Goal: Transaction & Acquisition: Book appointment/travel/reservation

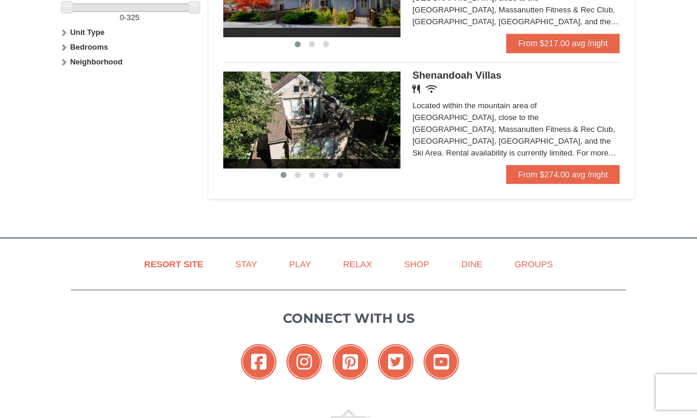
scroll to position [595, 0]
click at [314, 122] on img at bounding box center [311, 120] width 177 height 97
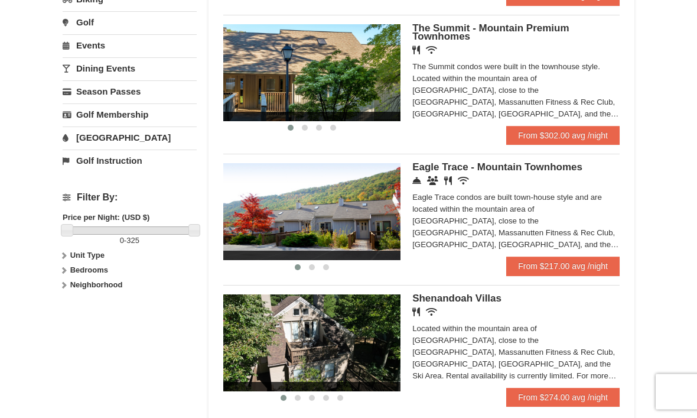
scroll to position [373, 0]
click at [275, 215] on img at bounding box center [311, 211] width 177 height 97
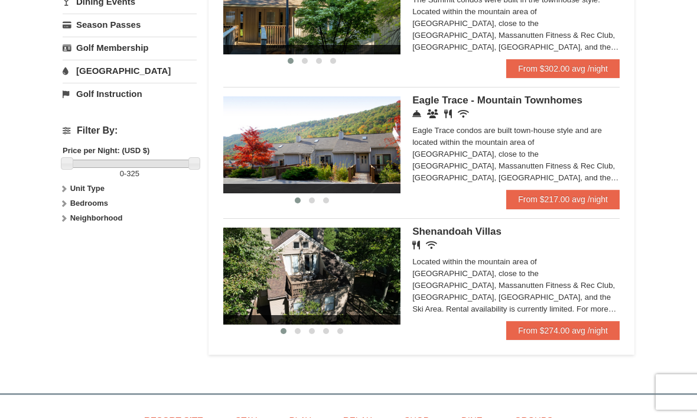
scroll to position [439, 0]
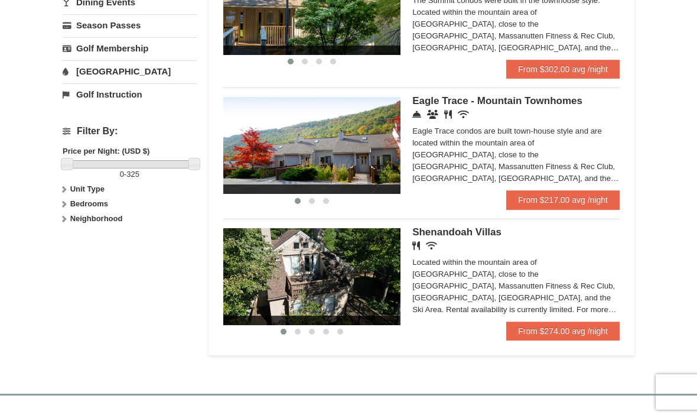
click at [264, 285] on img at bounding box center [311, 276] width 177 height 97
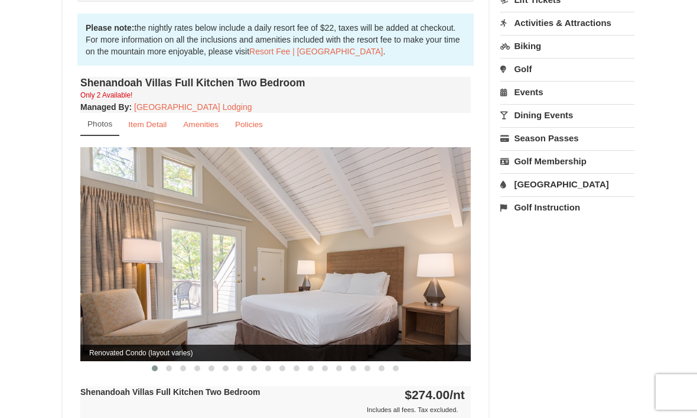
scroll to position [348, 0]
click at [147, 120] on small "Item Detail" at bounding box center [147, 124] width 38 height 9
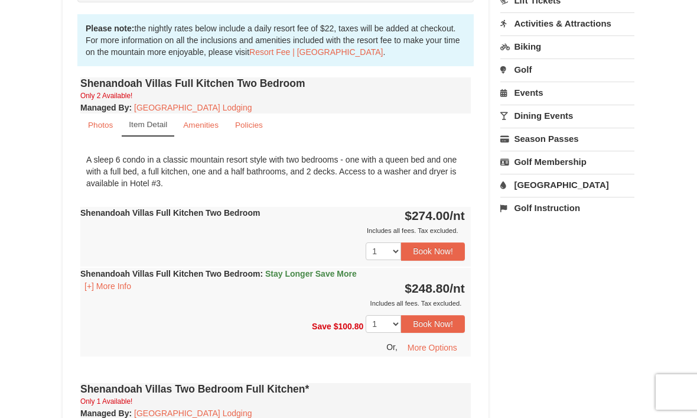
click at [189, 120] on small "Amenities" at bounding box center [200, 124] width 35 height 9
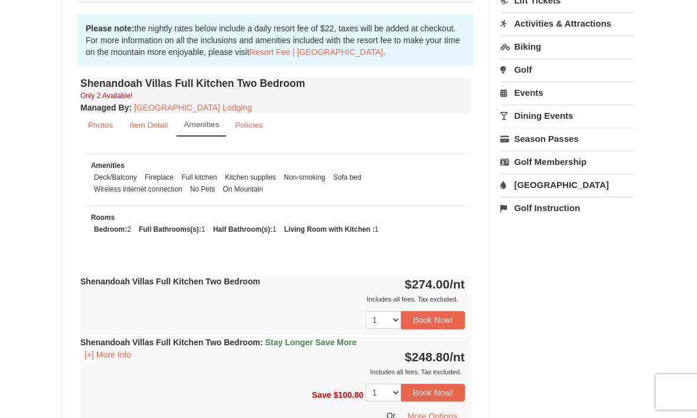
click at [90, 113] on link "Photos" at bounding box center [100, 124] width 40 height 23
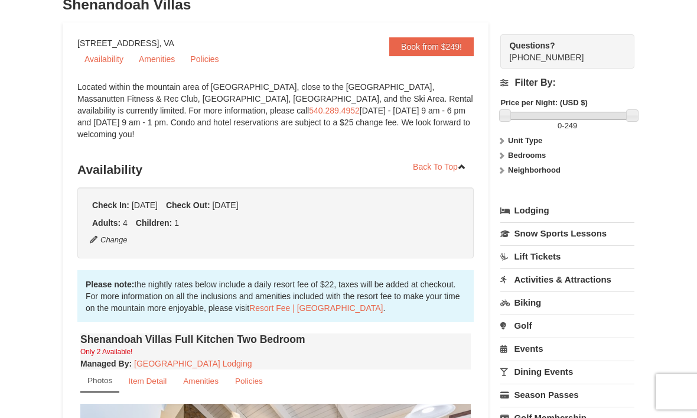
scroll to position [113, 0]
